Goal: Find specific page/section: Find specific page/section

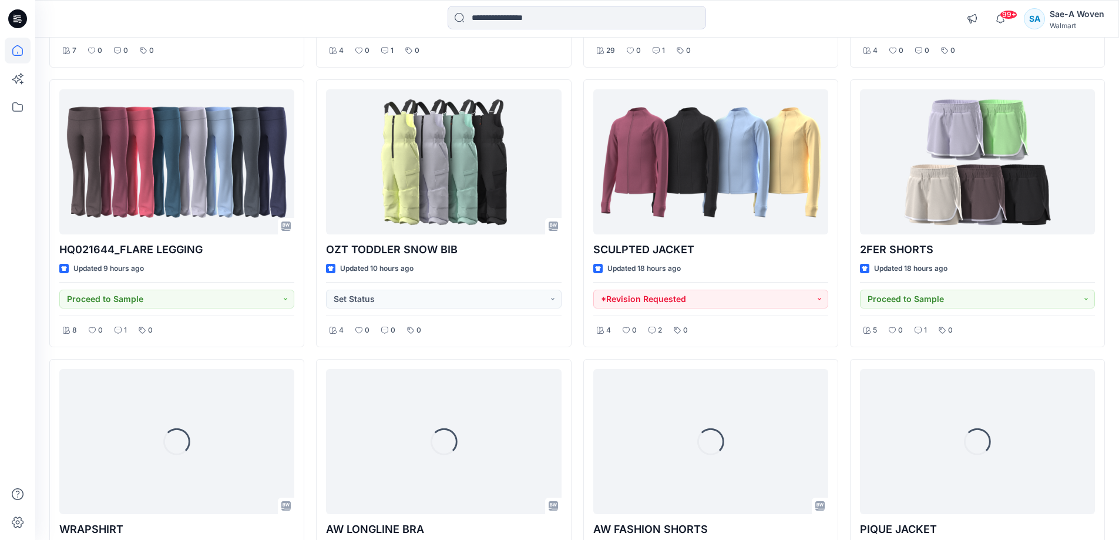
scroll to position [1522, 0]
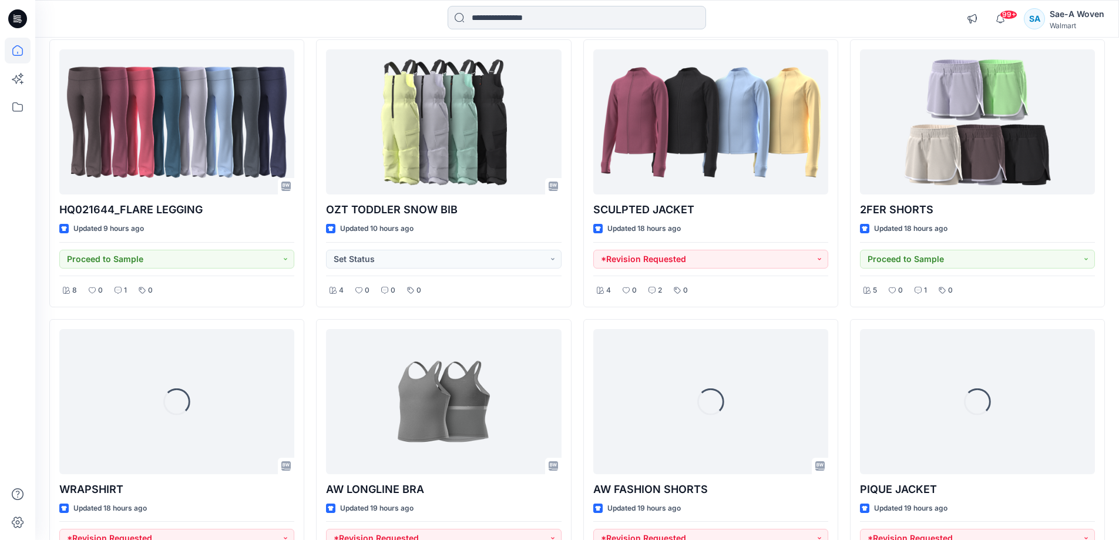
click at [679, 25] on input at bounding box center [576, 17] width 258 height 23
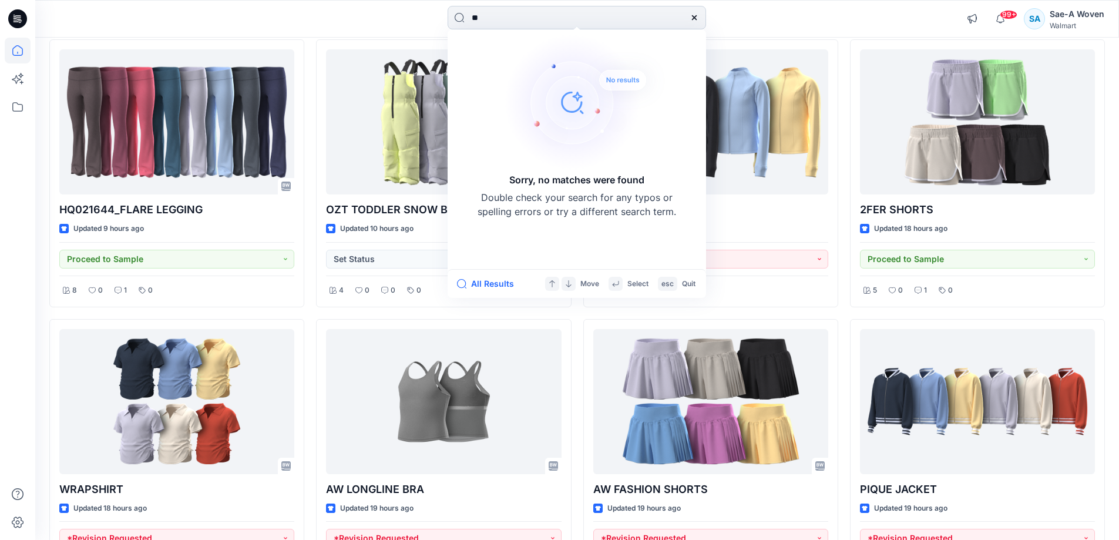
type input "*"
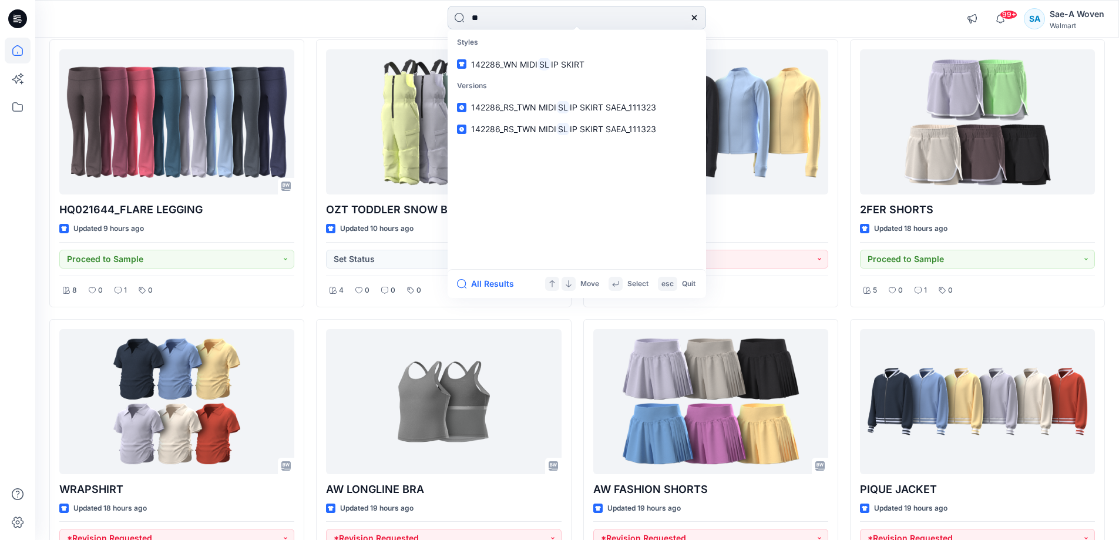
type input "*"
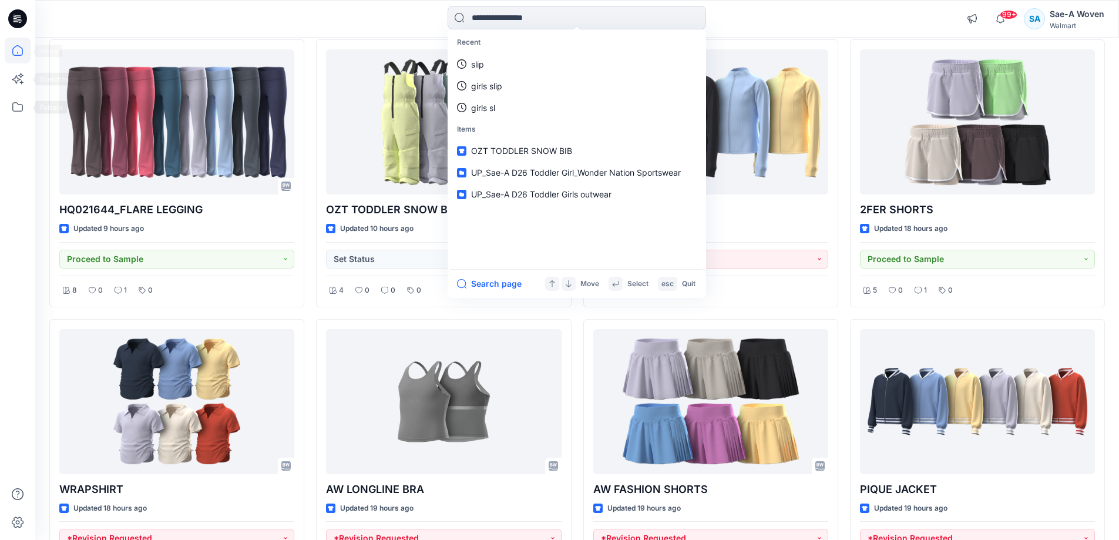
click at [4, 112] on div at bounding box center [17, 270] width 35 height 540
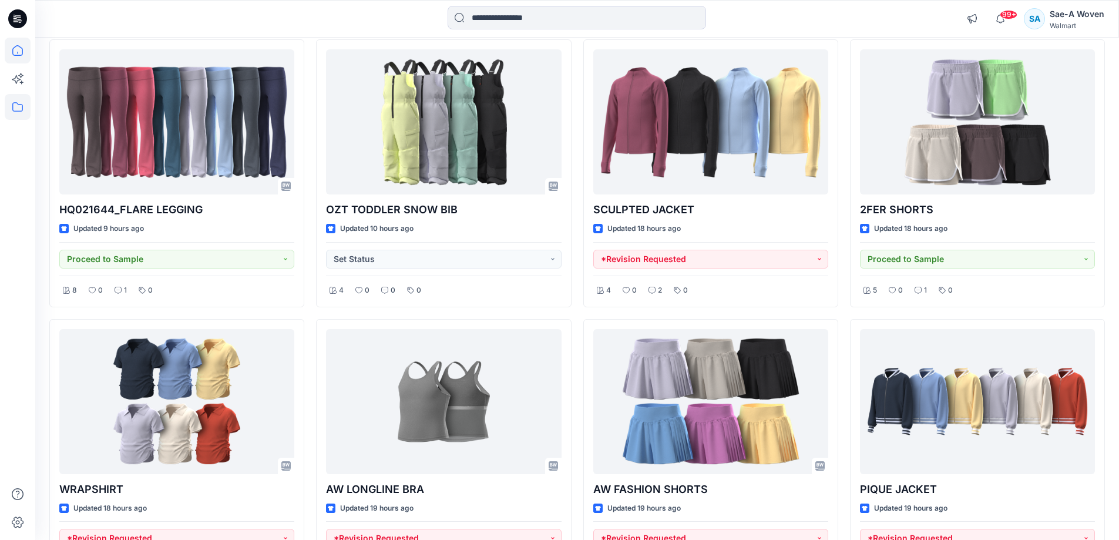
click at [13, 100] on icon at bounding box center [18, 107] width 26 height 26
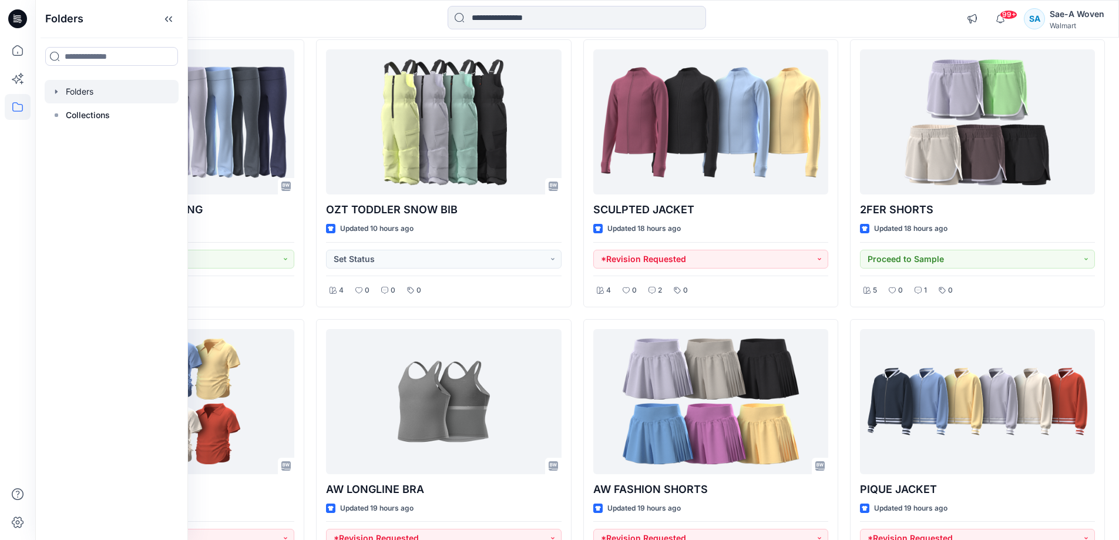
click at [115, 93] on div at bounding box center [112, 91] width 134 height 23
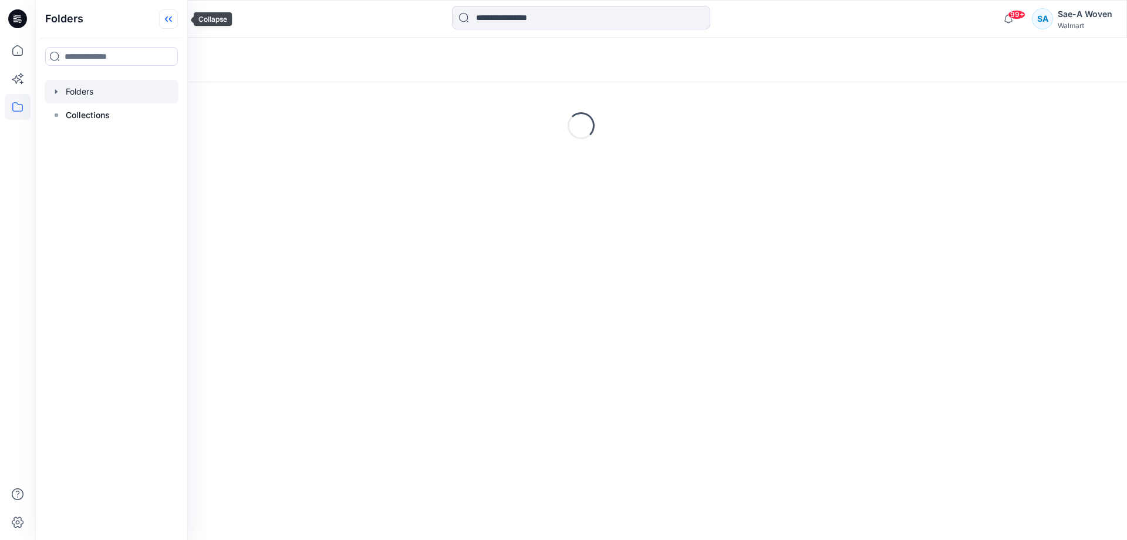
click at [178, 22] on icon at bounding box center [168, 18] width 19 height 19
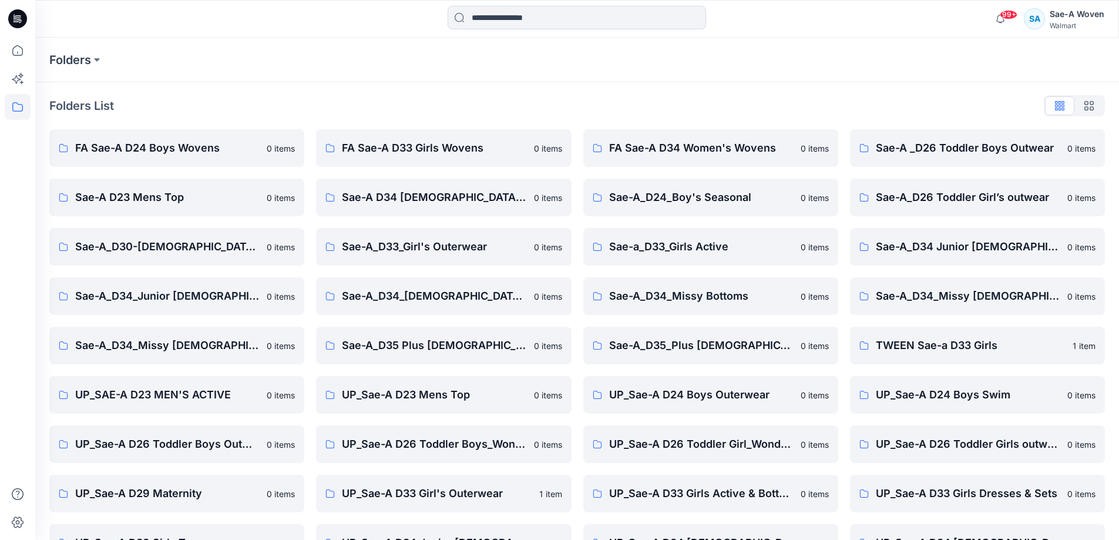
scroll to position [134, 0]
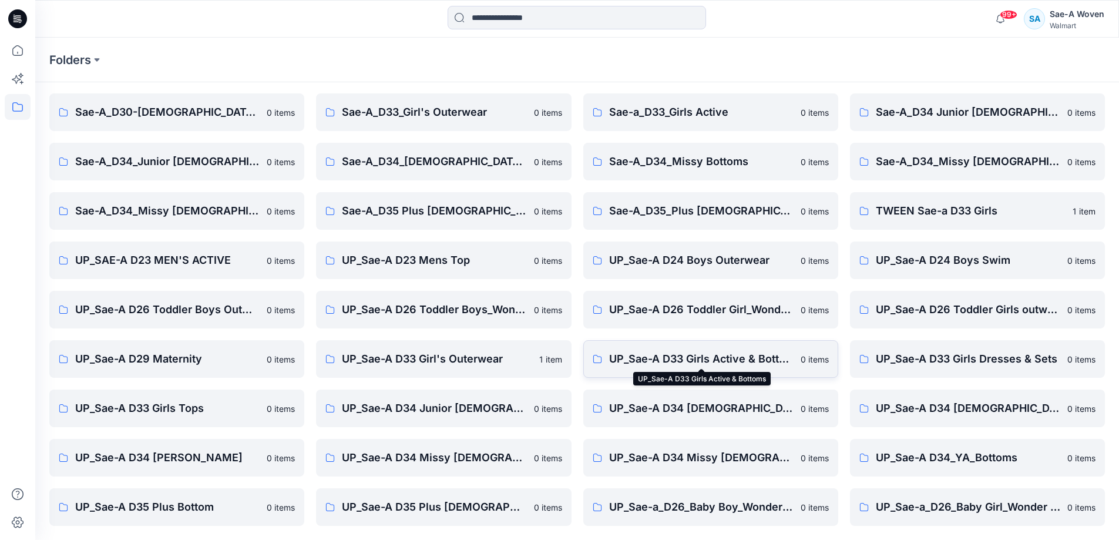
click at [755, 361] on p "UP_Sae-A D33 Girls Active & Bottoms" at bounding box center [701, 359] width 184 height 16
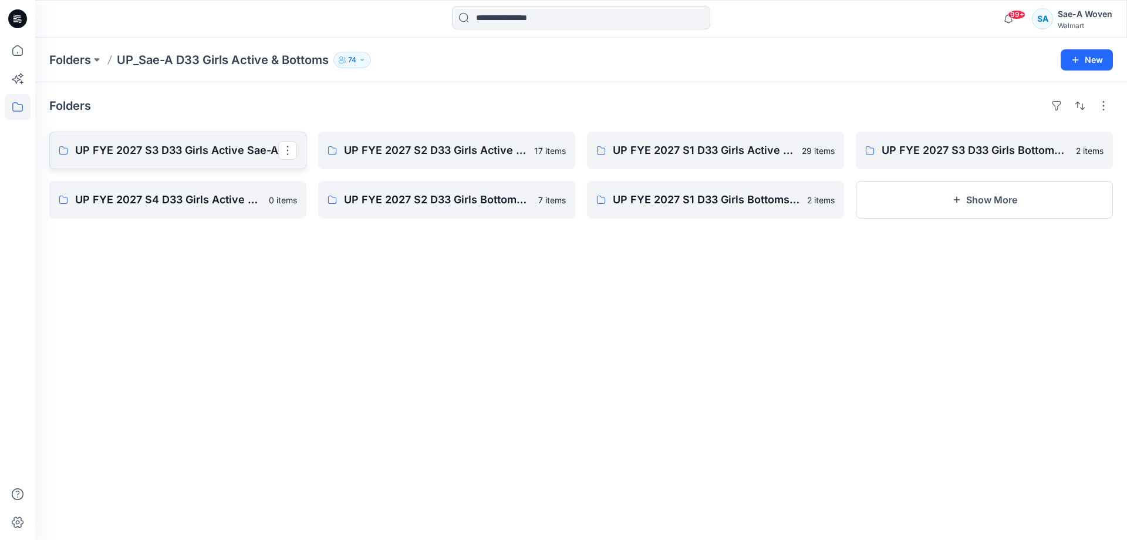
click at [174, 157] on p "UP FYE 2027 S3 D33 Girls Active Sae-A" at bounding box center [176, 150] width 203 height 16
click at [791, 157] on p "UP FYE 2027 S3 D33 Girls Bottoms Sae-A" at bounding box center [983, 150] width 203 height 16
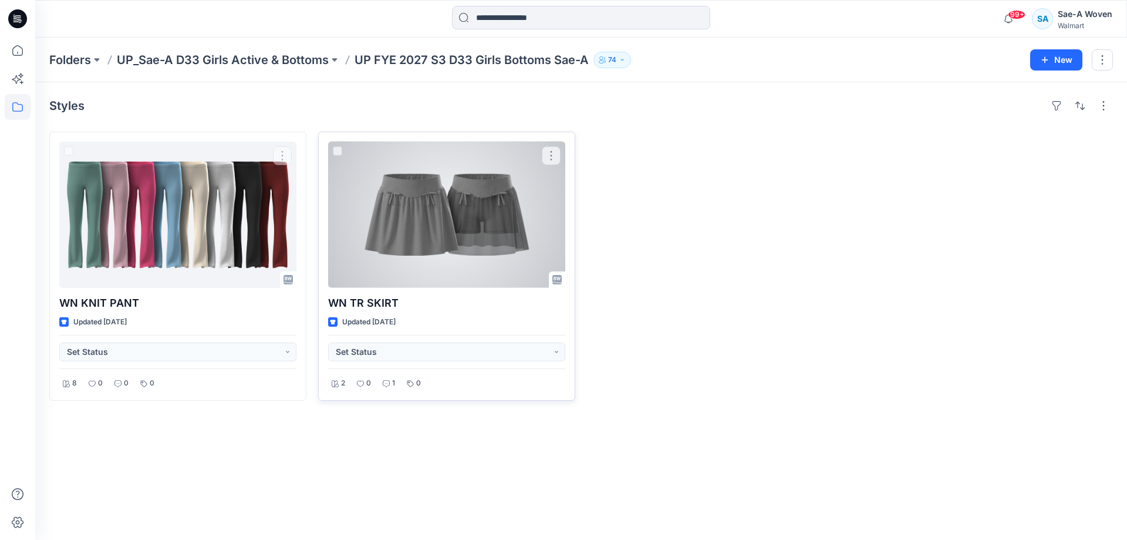
click at [389, 232] on div at bounding box center [446, 215] width 237 height 146
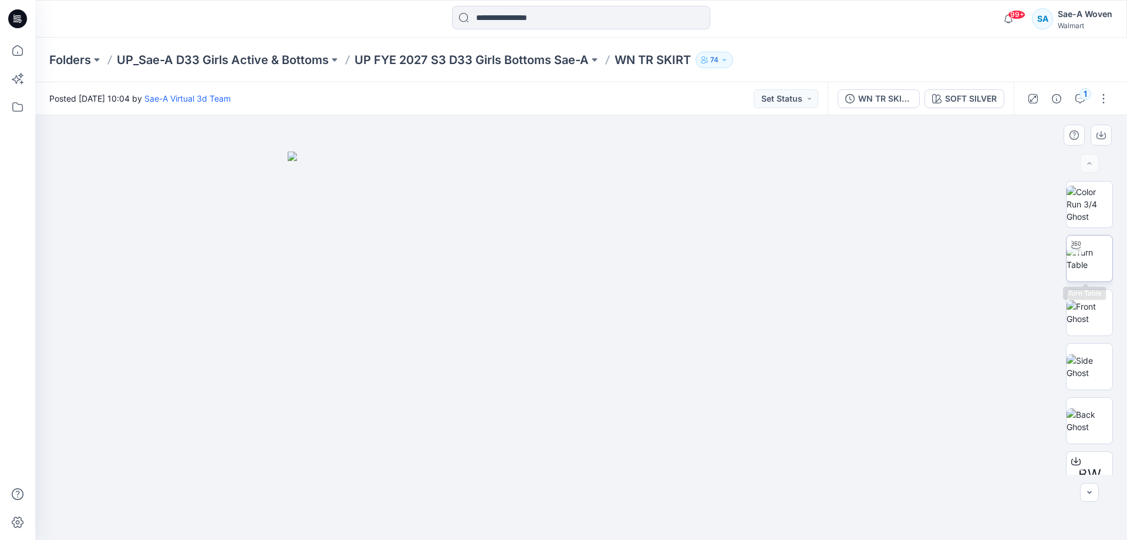
click at [791, 261] on img at bounding box center [1090, 258] width 46 height 25
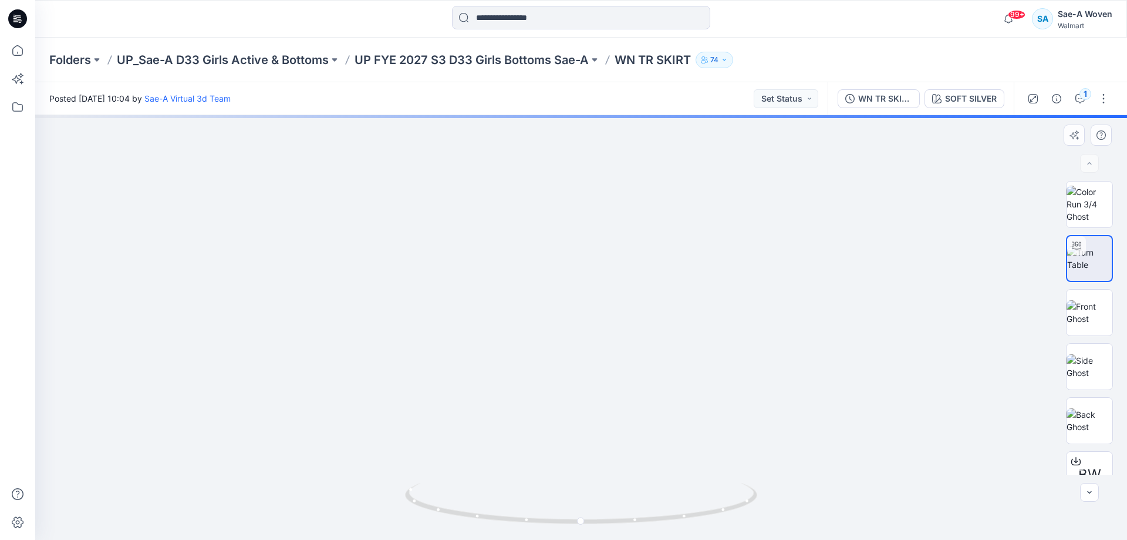
drag, startPoint x: 680, startPoint y: 362, endPoint x: 706, endPoint y: 242, distance: 123.1
click at [706, 242] on img at bounding box center [618, 23] width 1233 height 1033
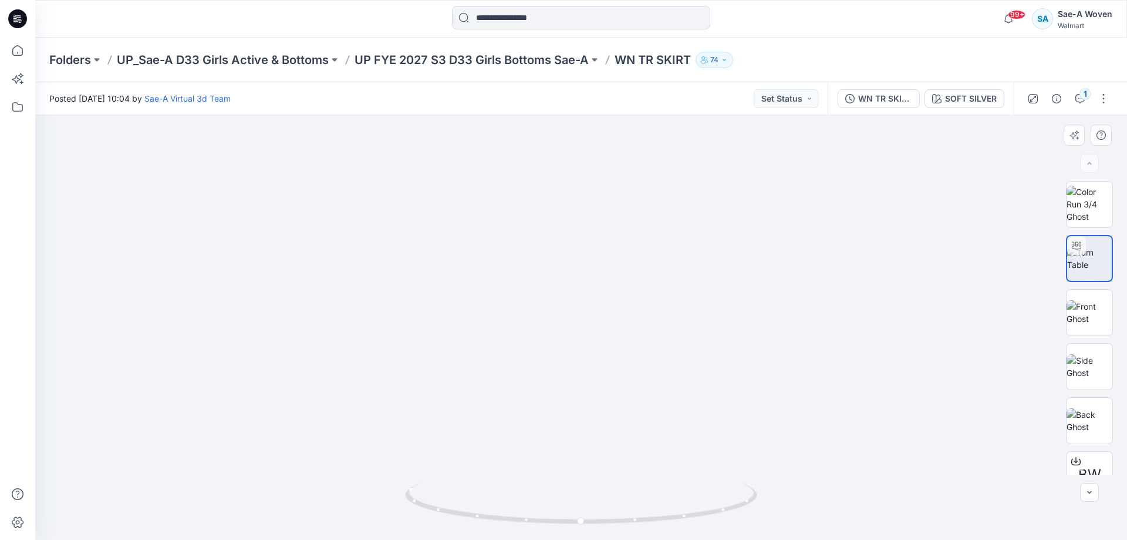
drag, startPoint x: 838, startPoint y: 358, endPoint x: 838, endPoint y: 385, distance: 27.0
click at [791, 361] on img at bounding box center [581, 280] width 586 height 520
drag, startPoint x: 609, startPoint y: 521, endPoint x: 388, endPoint y: 503, distance: 221.5
click at [388, 361] on div at bounding box center [581, 327] width 1092 height 425
click at [557, 361] on icon at bounding box center [582, 505] width 355 height 44
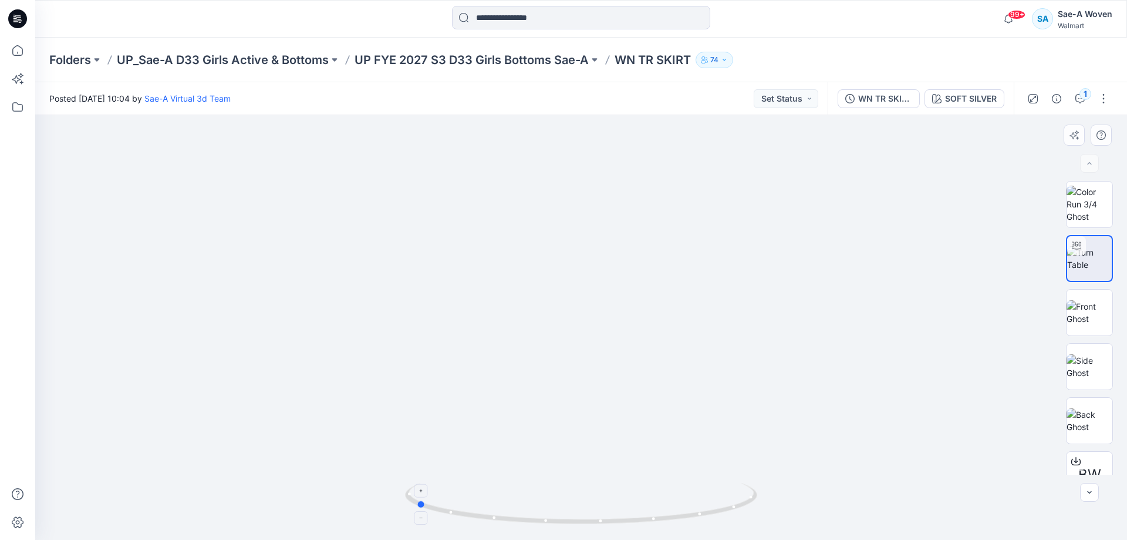
drag, startPoint x: 581, startPoint y: 524, endPoint x: 637, endPoint y: 526, distance: 55.2
click at [637, 361] on icon at bounding box center [582, 505] width 355 height 44
click at [791, 310] on img at bounding box center [1090, 312] width 46 height 25
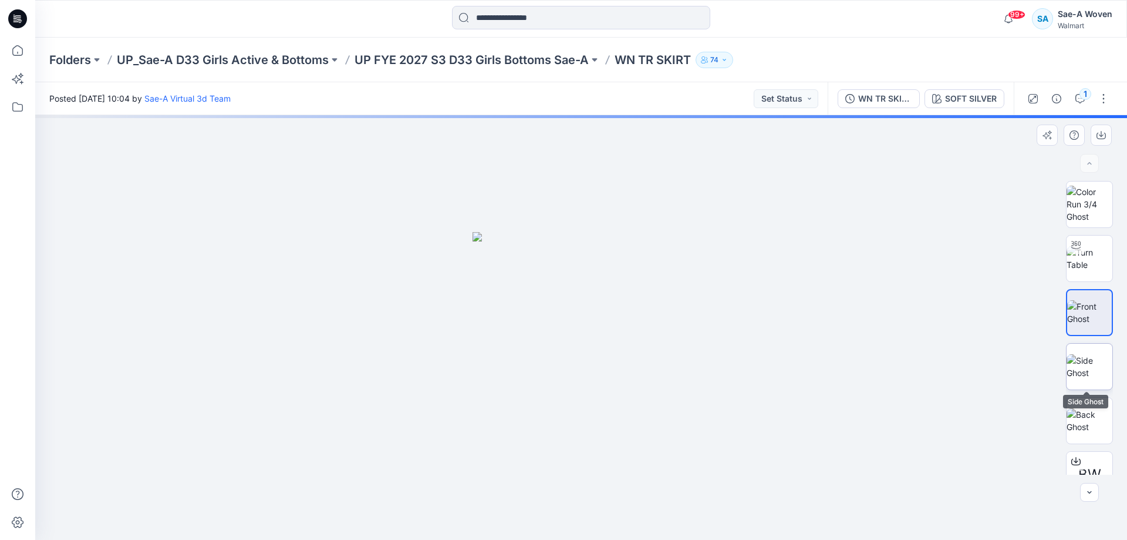
click at [791, 361] on img at bounding box center [1090, 366] width 46 height 25
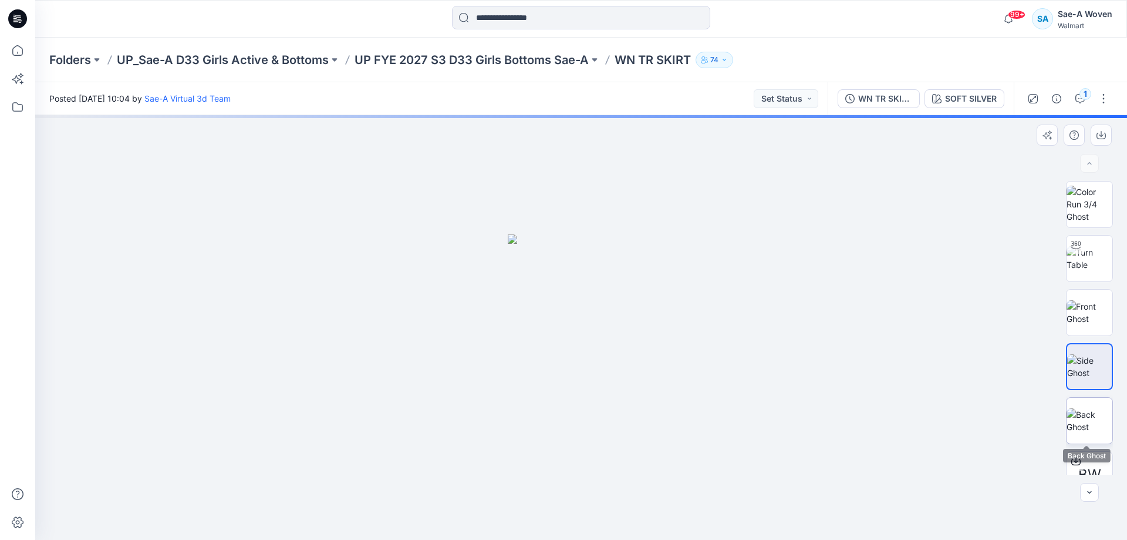
click at [791, 361] on img at bounding box center [1090, 420] width 46 height 25
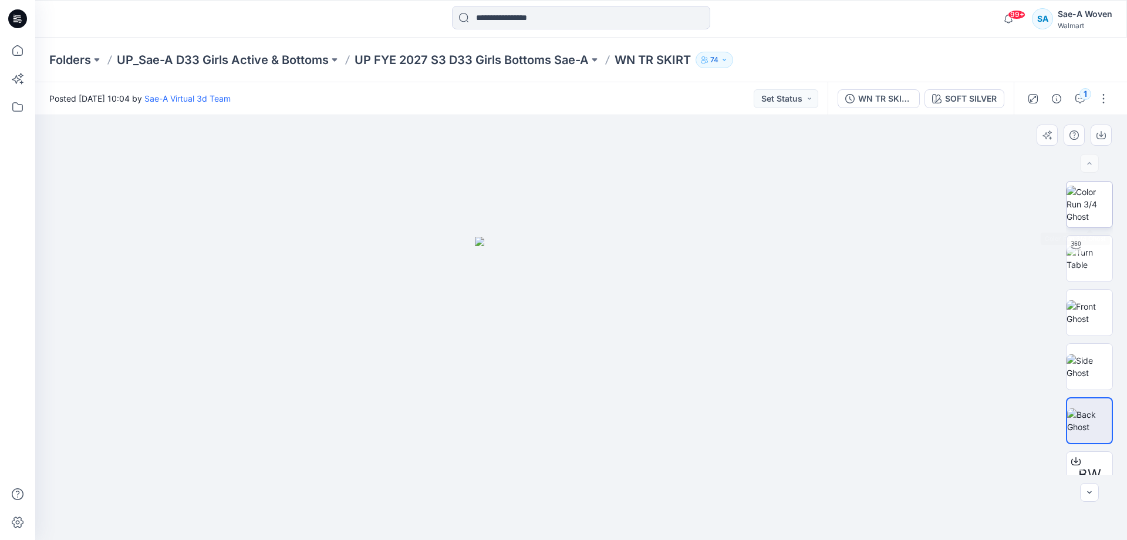
click at [791, 207] on img at bounding box center [1090, 204] width 46 height 37
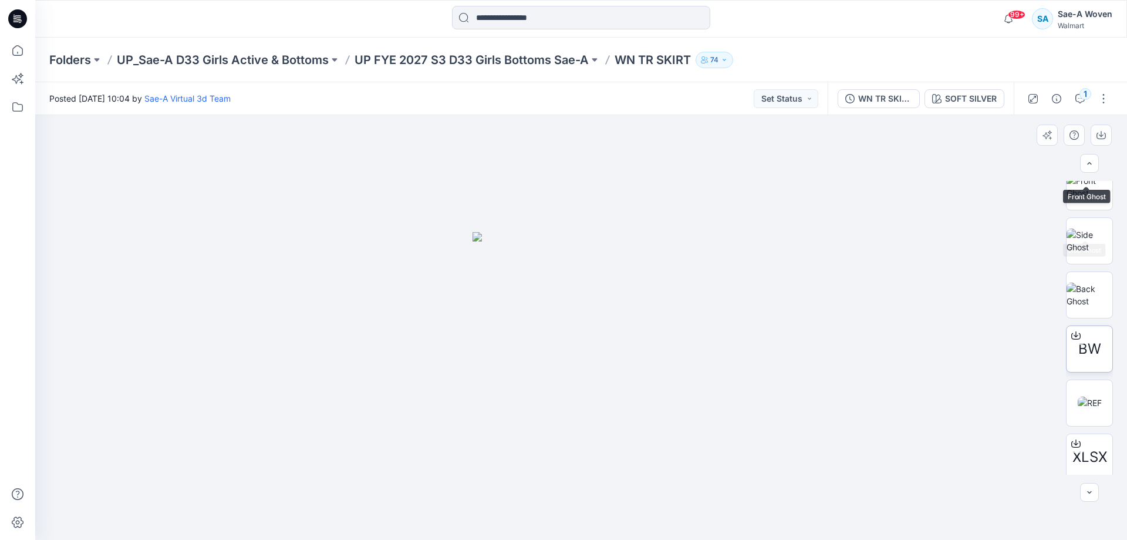
scroll to position [186, 0]
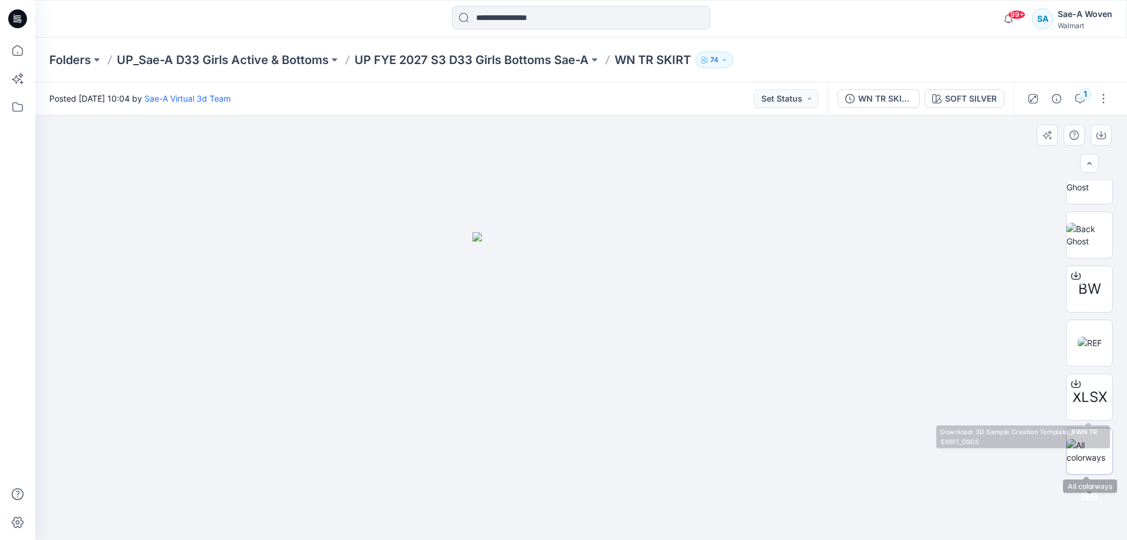
click at [791, 361] on img at bounding box center [1090, 451] width 46 height 25
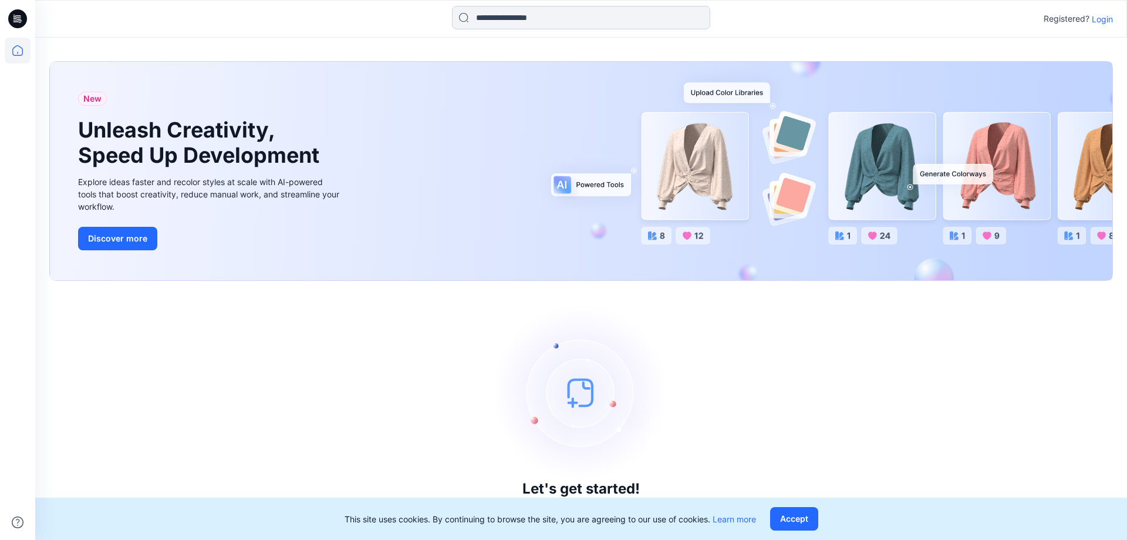
click at [544, 28] on input at bounding box center [581, 17] width 258 height 23
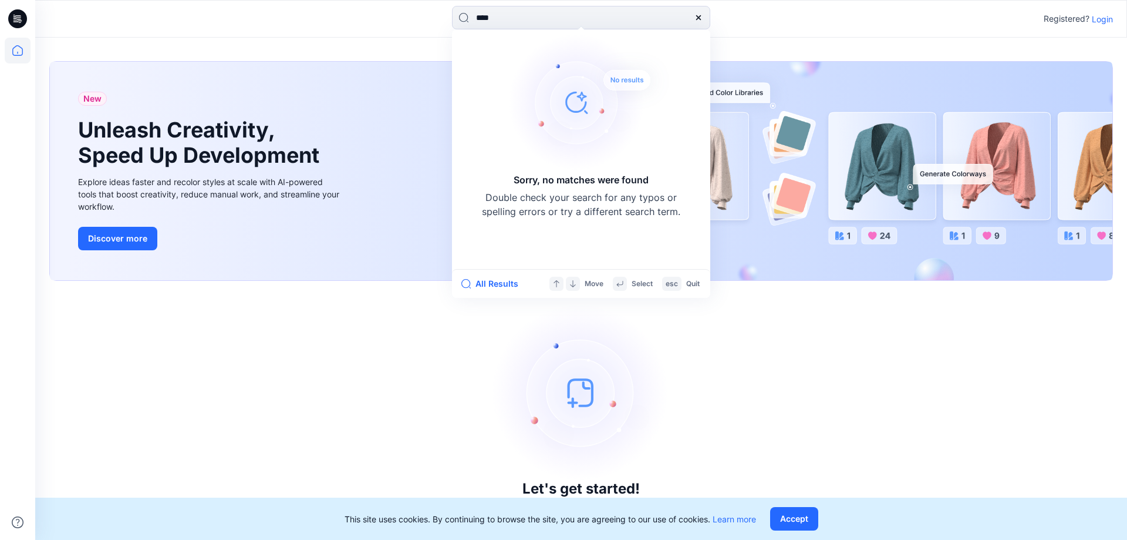
type input "****"
click at [1113, 29] on div "**** Sorry, no matches were found Double check your search for any typos or spe…" at bounding box center [581, 19] width 1092 height 26
click at [1112, 22] on p "Login" at bounding box center [1102, 19] width 21 height 12
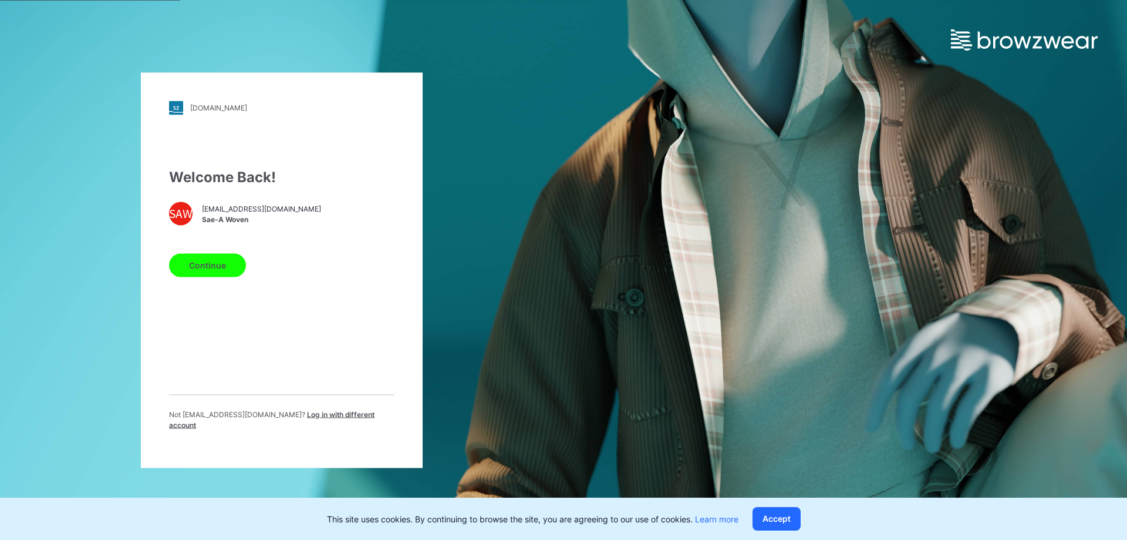
click at [217, 267] on button "Continue" at bounding box center [207, 264] width 77 height 23
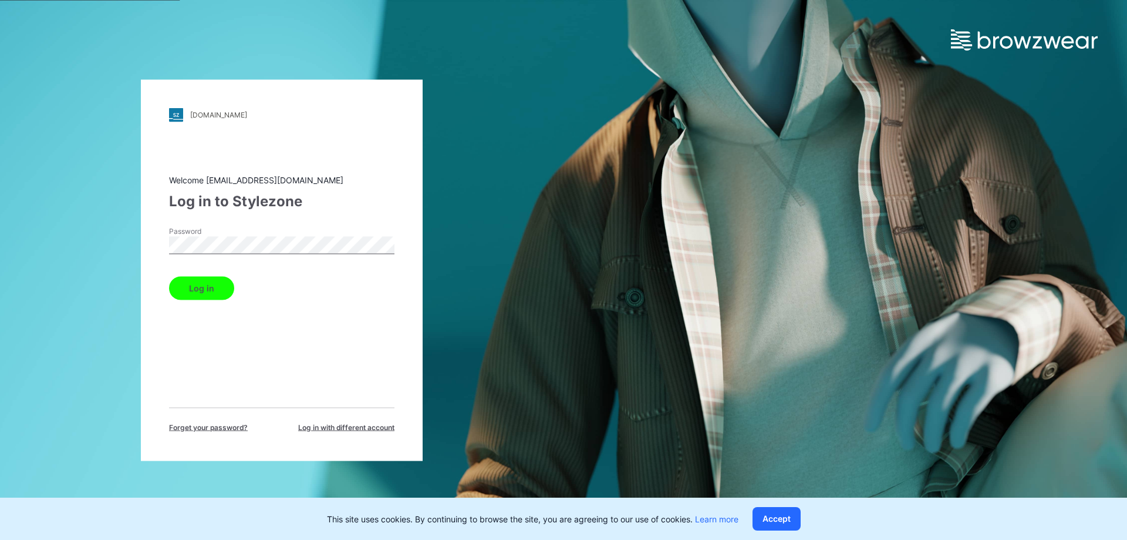
click at [169, 276] on button "Log in" at bounding box center [201, 287] width 65 height 23
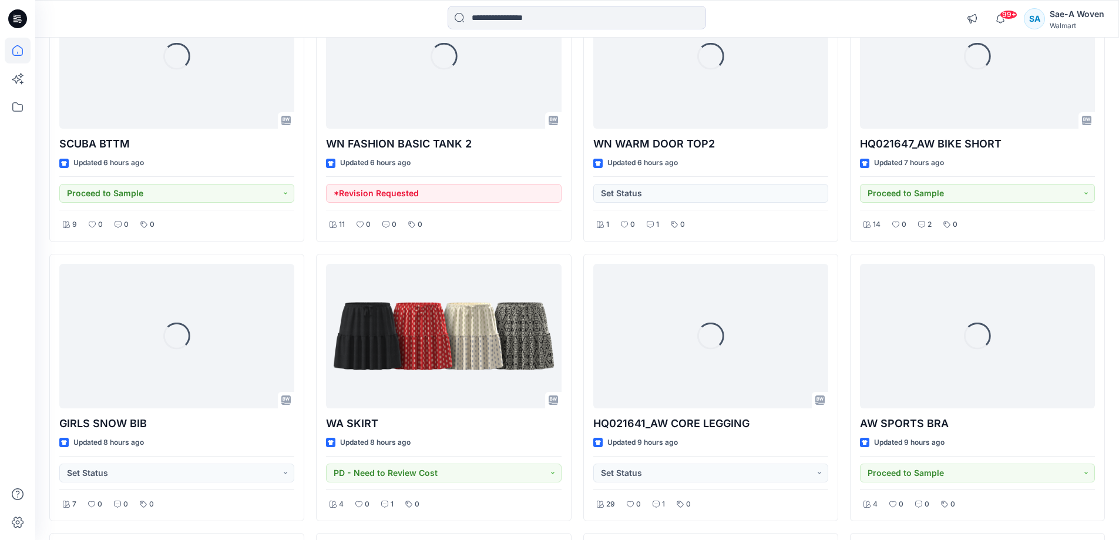
scroll to position [1036, 0]
